Goal: Transaction & Acquisition: Purchase product/service

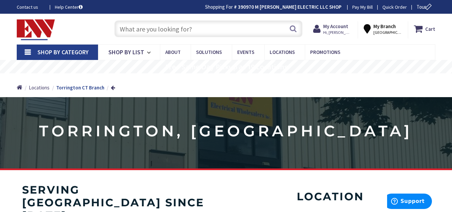
click at [251, 35] on input "text" at bounding box center [209, 28] width 188 height 17
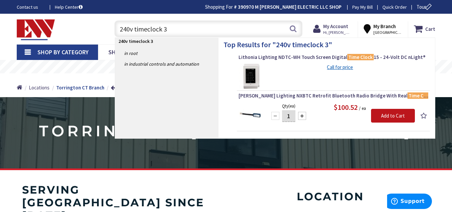
type input "240v timeclock 3r"
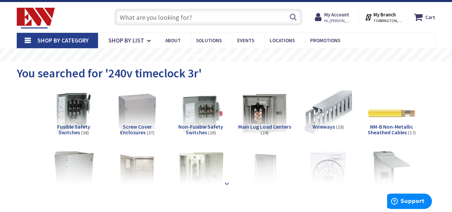
drag, startPoint x: 222, startPoint y: 179, endPoint x: 232, endPoint y: 186, distance: 12.8
click at [232, 186] on div at bounding box center [225, 168] width 385 height 37
click at [228, 184] on strong at bounding box center [227, 183] width 8 height 7
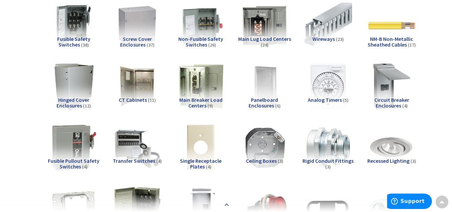
scroll to position [99, 0]
drag, startPoint x: 228, startPoint y: 184, endPoint x: 256, endPoint y: 82, distance: 105.7
click at [256, 82] on div "Fusible Safety Switches (38) Screw Cover Enclosures (37) Non-Fusible Safety Swi…" at bounding box center [226, 183] width 396 height 369
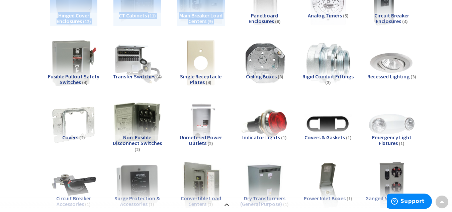
scroll to position [184, 0]
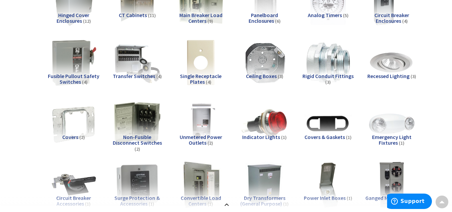
click at [27, 80] on div "View Subcategories Fusible Safety Switches (38) Screw Cover Enclosures (37) Non…" at bounding box center [226, 98] width 419 height 369
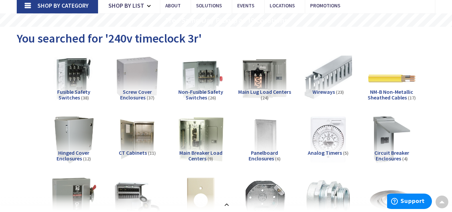
scroll to position [0, 0]
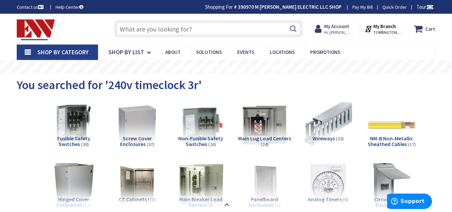
click at [175, 28] on input "text" at bounding box center [209, 28] width 188 height 17
click at [161, 25] on input "text" at bounding box center [209, 28] width 188 height 17
click at [213, 27] on input "text" at bounding box center [209, 28] width 188 height 17
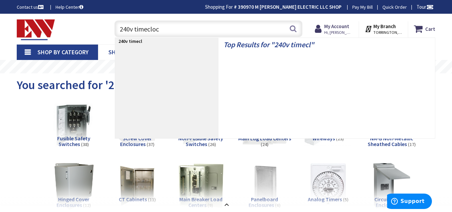
type input "240v timeclock"
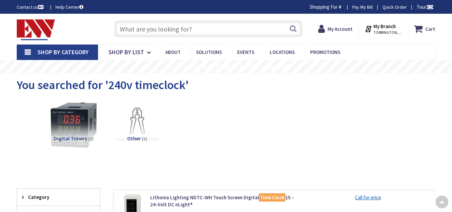
click at [186, 28] on input "text" at bounding box center [209, 28] width 188 height 17
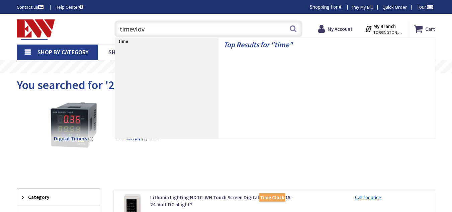
type input "timevlovk"
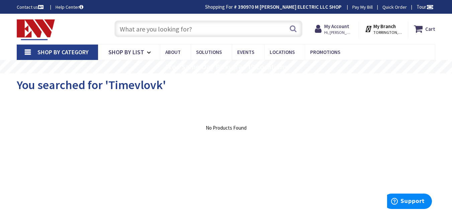
click at [170, 35] on input "text" at bounding box center [209, 28] width 188 height 17
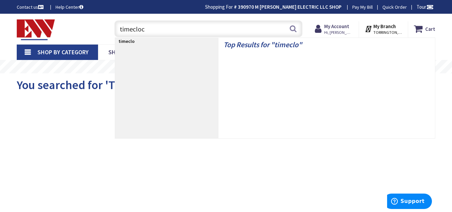
type input "timeclock"
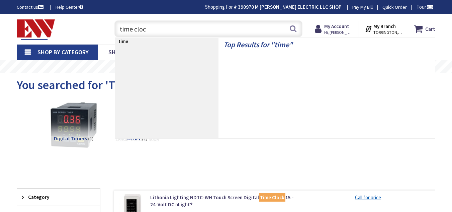
type input "time clock"
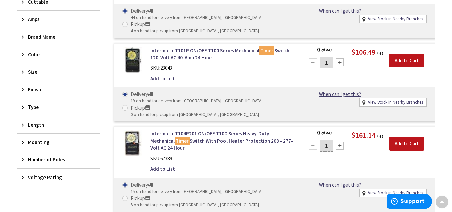
scroll to position [257, 0]
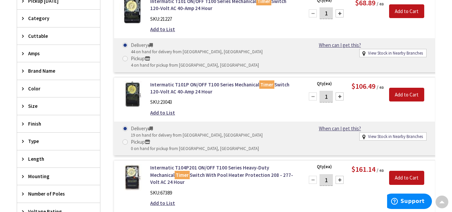
click at [40, 53] on span "Amps" at bounding box center [55, 53] width 55 height 7
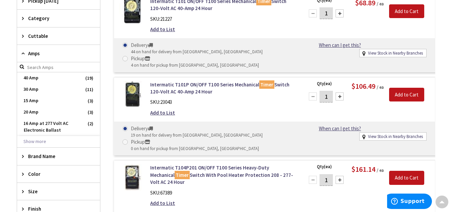
click at [40, 52] on span "Amps" at bounding box center [55, 53] width 55 height 7
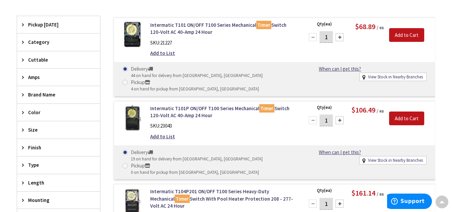
scroll to position [258, 0]
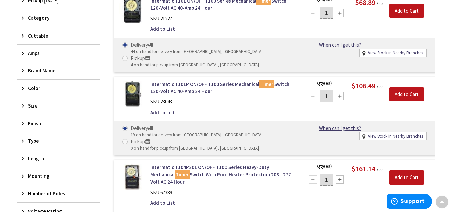
click at [29, 140] on span "Type" at bounding box center [55, 140] width 55 height 7
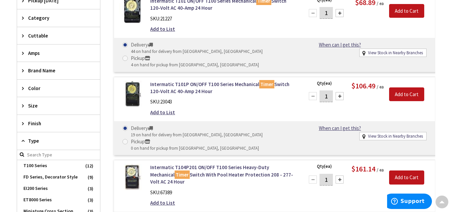
click at [29, 140] on span "Type" at bounding box center [55, 140] width 55 height 7
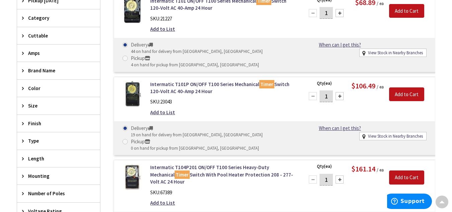
click at [30, 155] on span "Length" at bounding box center [55, 158] width 55 height 7
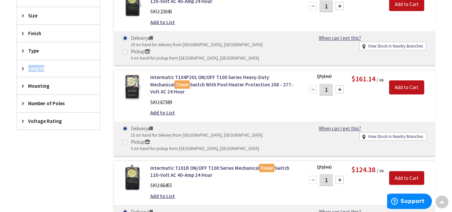
scroll to position [348, 0]
click at [48, 100] on span "Number of Poles" at bounding box center [55, 102] width 55 height 7
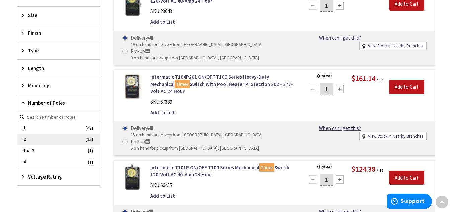
click at [37, 141] on span "2" at bounding box center [58, 139] width 83 height 11
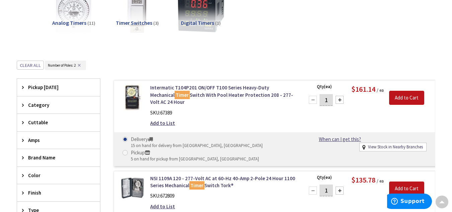
scroll to position [115, 0]
click at [230, 91] on link "Intermatic T104P201 ON/OFF T100 Series Heavy-Duty Mechanical Timer Switch With …" at bounding box center [223, 94] width 146 height 21
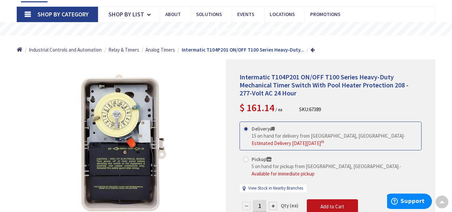
scroll to position [38, 0]
